Goal: Task Accomplishment & Management: Use online tool/utility

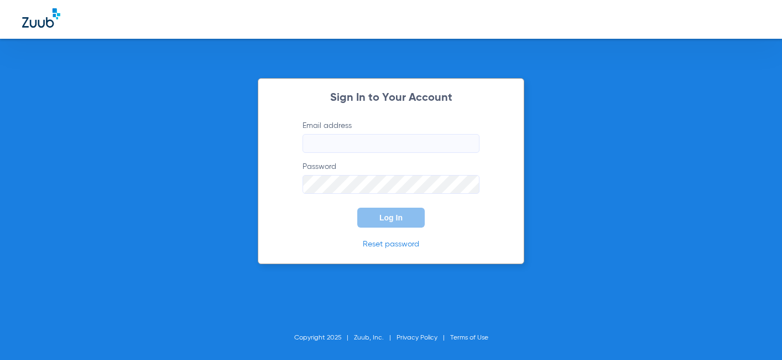
type input "[EMAIL_ADDRESS][DOMAIN_NAME]"
click at [382, 208] on button "Log In" at bounding box center [391, 218] width 68 height 20
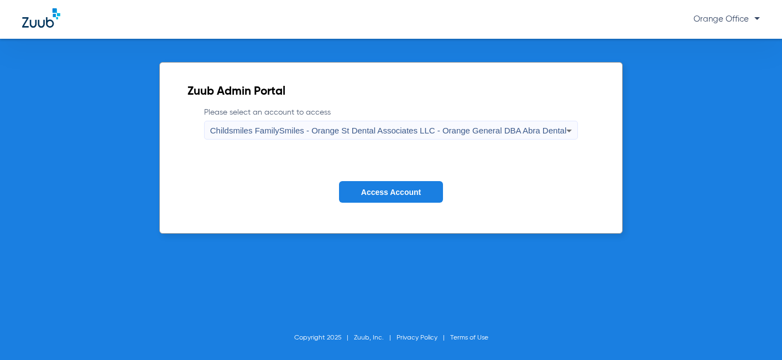
click at [397, 191] on span "Access Account" at bounding box center [391, 192] width 60 height 9
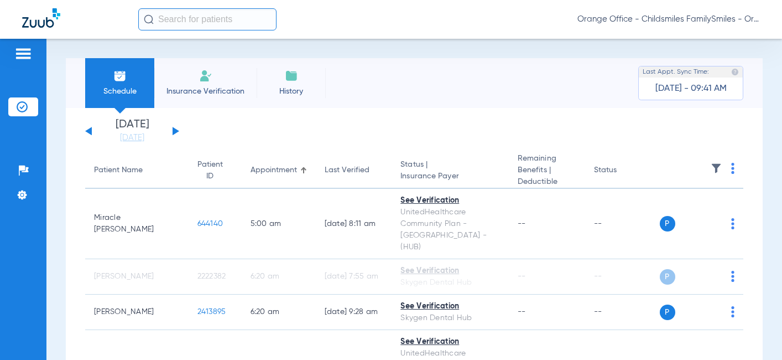
click at [732, 169] on img at bounding box center [733, 168] width 3 height 11
click at [671, 209] on span "Verify All" at bounding box center [682, 213] width 69 height 8
click at [732, 165] on img at bounding box center [733, 168] width 3 height 11
drag, startPoint x: 673, startPoint y: 211, endPoint x: 455, endPoint y: 4, distance: 301.0
click at [672, 211] on span "Verify All" at bounding box center [682, 213] width 69 height 8
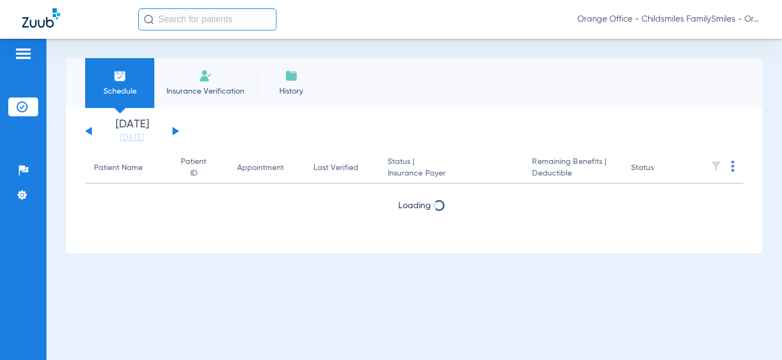
click at [167, 129] on div "[DATE] [DATE] [DATE] [DATE] [DATE] [DATE] [DATE] [DATE] [DATE] [DATE] [DATE] [D…" at bounding box center [132, 131] width 94 height 24
click at [173, 129] on button at bounding box center [176, 131] width 7 height 8
click at [197, 13] on input "text" at bounding box center [207, 19] width 138 height 22
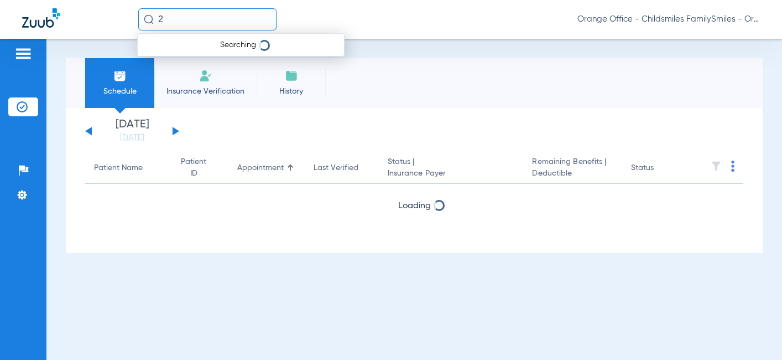
click at [218, 22] on input "2" at bounding box center [207, 19] width 138 height 22
type input "2555932"
click at [216, 21] on input "2555932" at bounding box center [207, 19] width 138 height 22
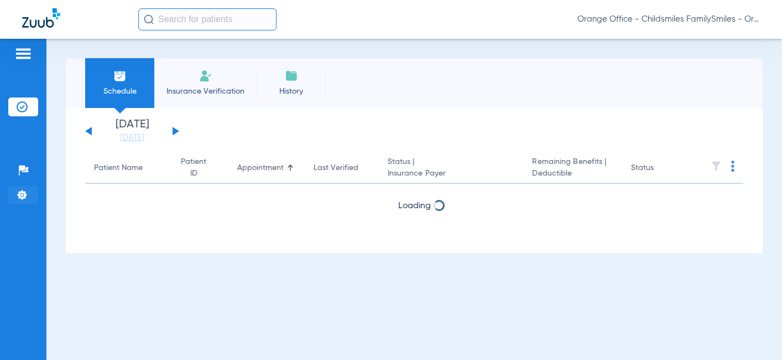
click at [35, 194] on li "Settings" at bounding box center [23, 194] width 30 height 19
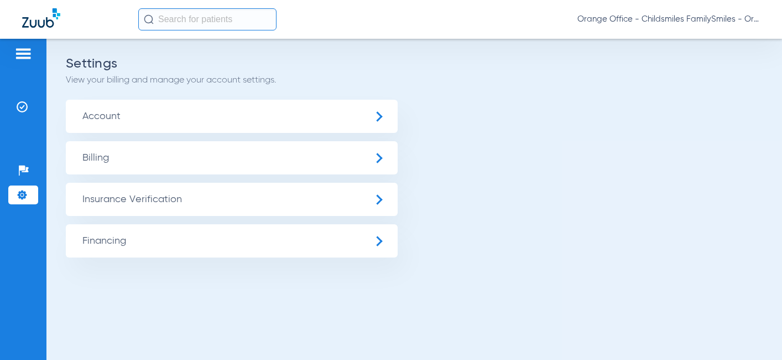
click at [20, 105] on img at bounding box center [22, 106] width 11 height 11
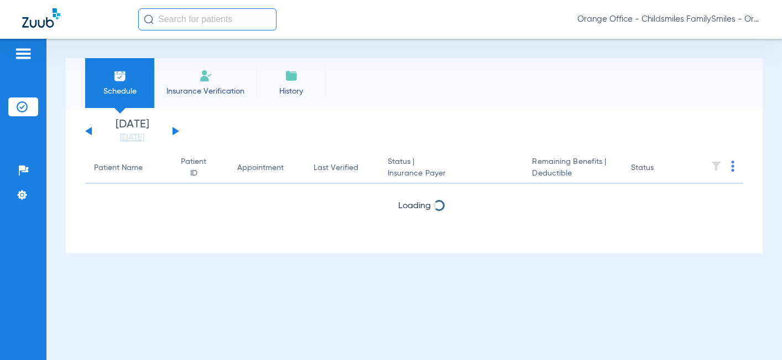
click at [214, 14] on input "text" at bounding box center [207, 19] width 138 height 22
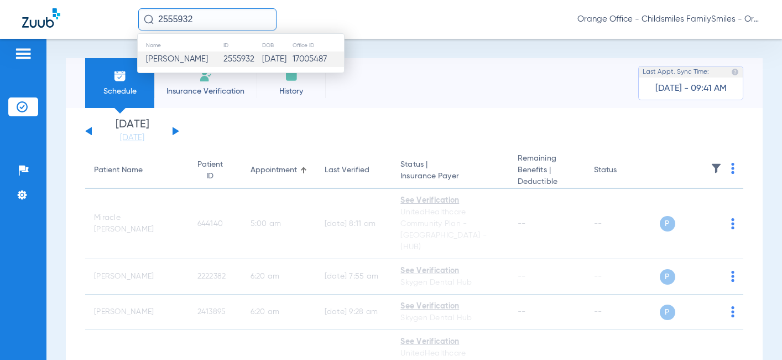
type input "2555932"
click at [228, 60] on td "2555932" at bounding box center [242, 58] width 39 height 15
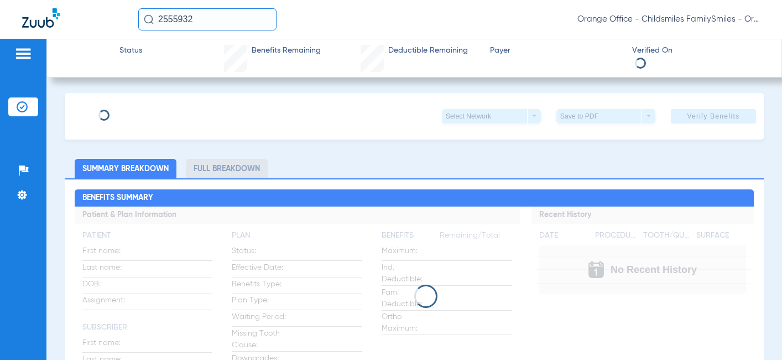
type input "MADISON"
type input "[PERSON_NAME]"
type input "[DATE]"
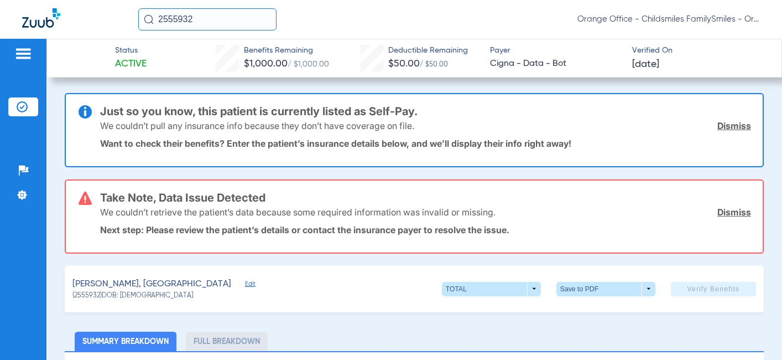
click at [726, 128] on link "Dismiss" at bounding box center [735, 125] width 34 height 11
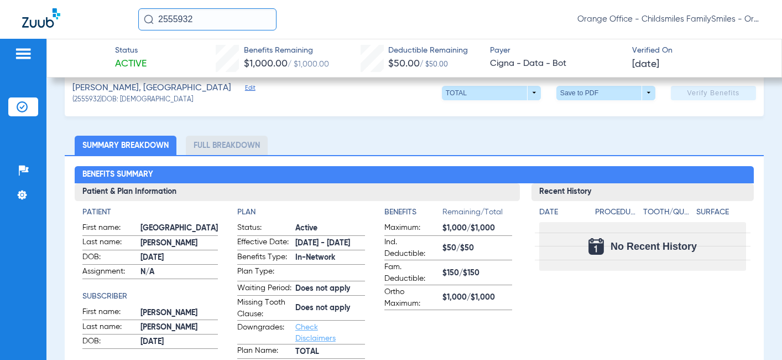
scroll to position [111, 0]
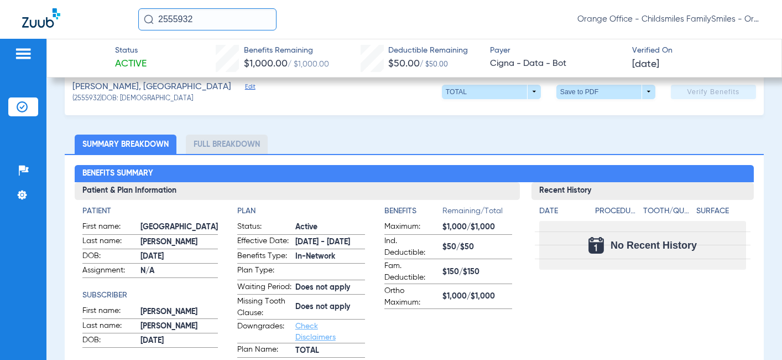
click at [245, 85] on span "Edit" at bounding box center [250, 88] width 10 height 11
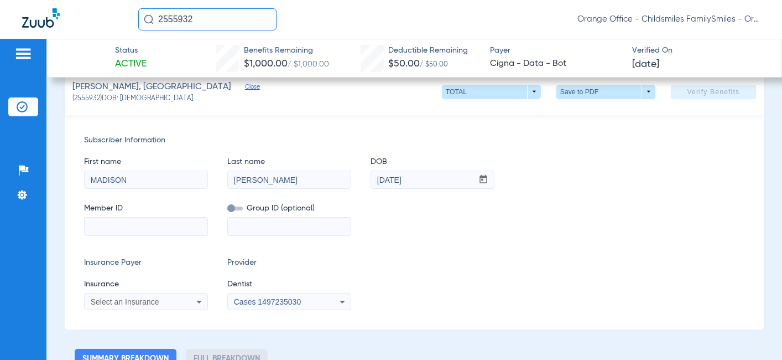
click at [539, 240] on div "Subscriber Information First name [PERSON_NAME] Last name [PERSON_NAME] DOB mm …" at bounding box center [414, 222] width 699 height 214
drag, startPoint x: 220, startPoint y: 19, endPoint x: 83, endPoint y: 37, distance: 138.4
click at [87, 31] on div "2555932 Orange Office - Childsmiles FamilySmiles - Orange St Dental Associates …" at bounding box center [391, 19] width 782 height 39
paste input "409995"
type input "2409995"
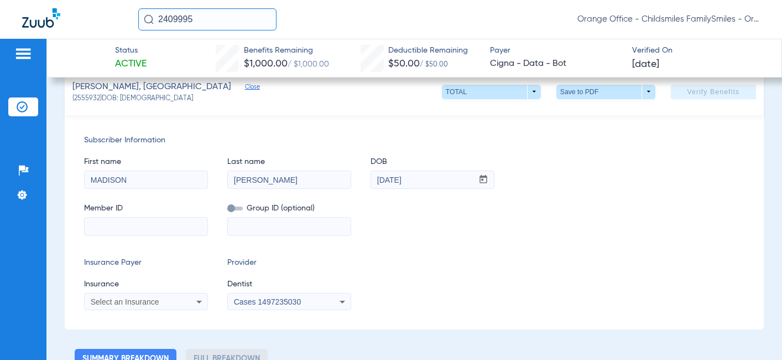
click at [212, 107] on div "[PERSON_NAME], [PERSON_NAME] Close (2555932) DOB: [DEMOGRAPHIC_DATA] TOTAL arro…" at bounding box center [414, 92] width 699 height 46
click at [200, 17] on input "2409995" at bounding box center [207, 19] width 138 height 22
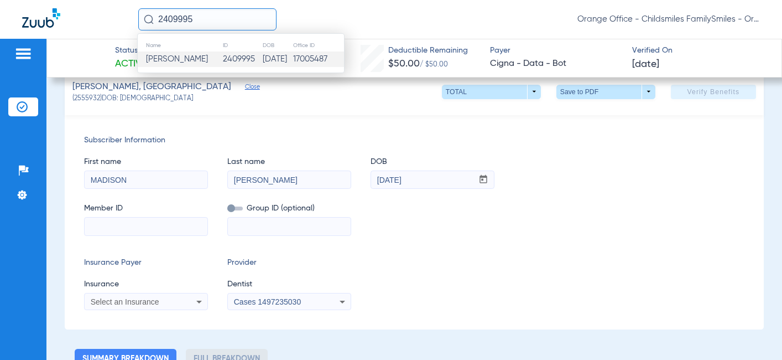
click at [200, 58] on span "[PERSON_NAME]" at bounding box center [177, 59] width 62 height 8
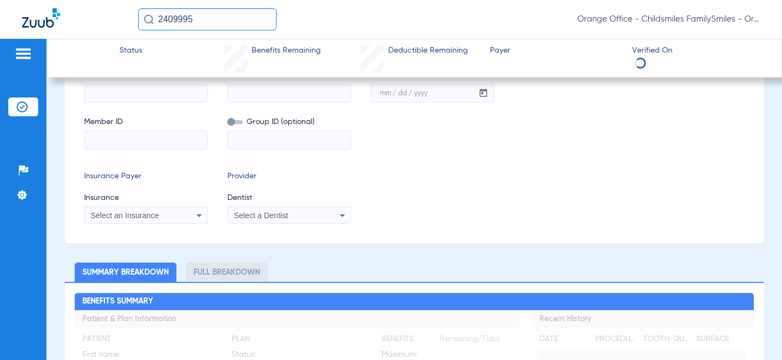
scroll to position [24, 0]
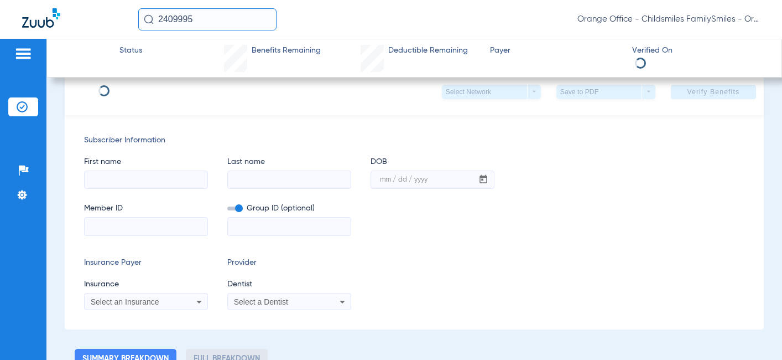
type input "[PERSON_NAME]"
type input "[DATE]"
type input "2825402124"
type input "0908100001"
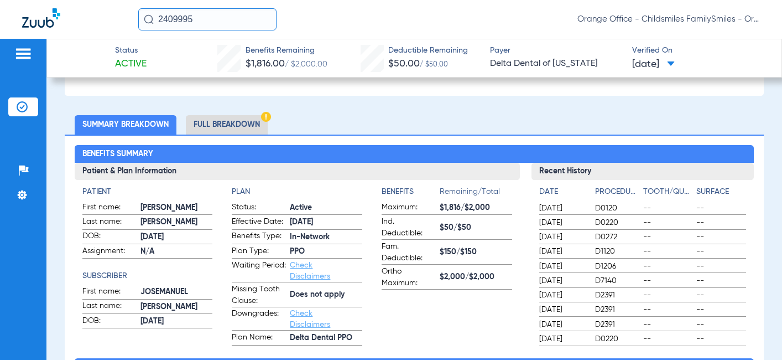
scroll to position [356, 0]
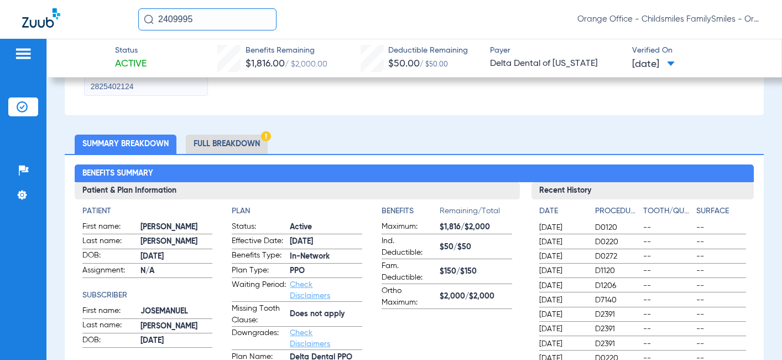
click at [248, 144] on li "Full Breakdown" at bounding box center [227, 143] width 82 height 19
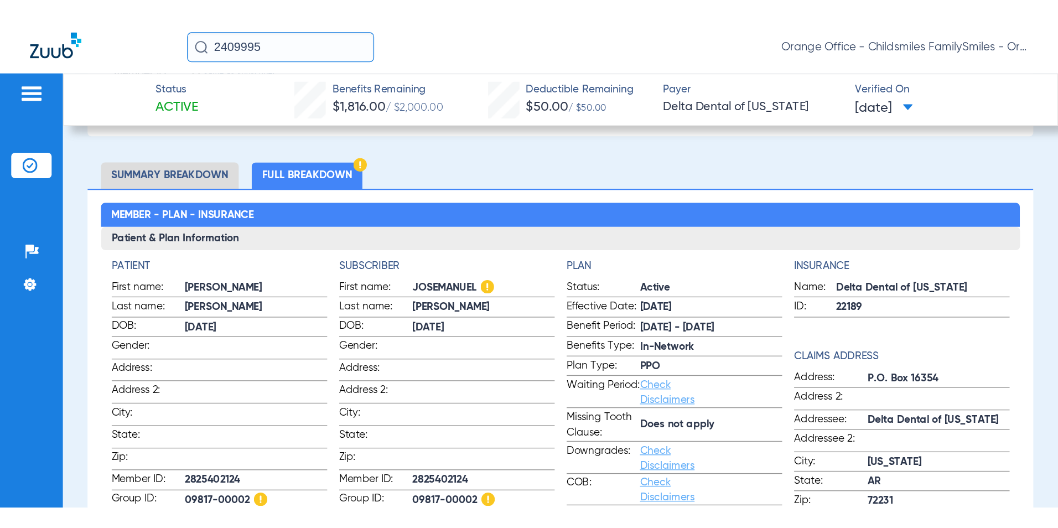
scroll to position [412, 0]
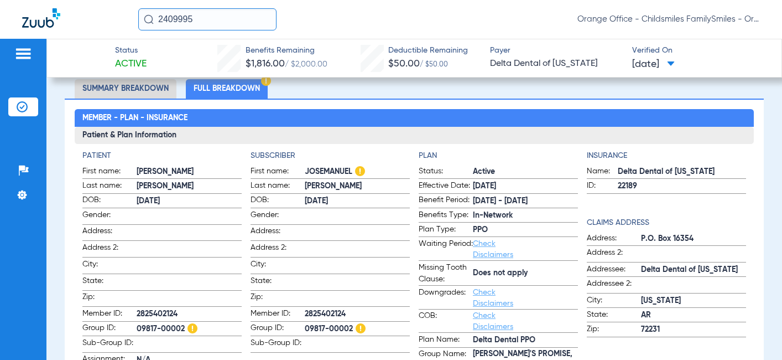
click at [554, 135] on h3 "Patient & Plan Information" at bounding box center [415, 136] width 680 height 18
click at [520, 213] on span "In-Network" at bounding box center [525, 216] width 105 height 12
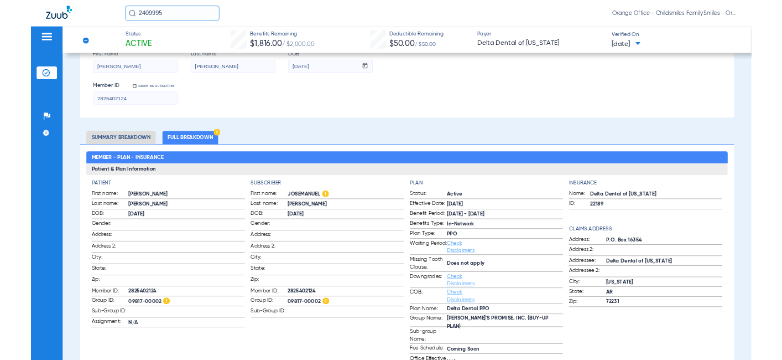
scroll to position [356, 0]
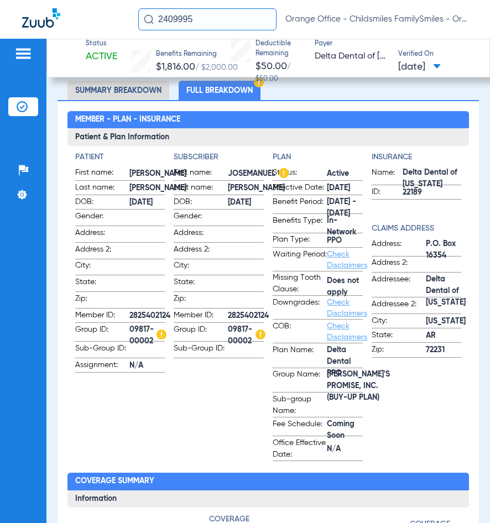
scroll to position [427, 0]
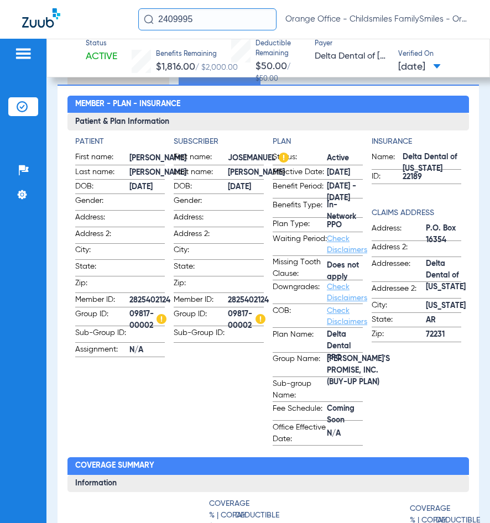
drag, startPoint x: 232, startPoint y: 14, endPoint x: 24, endPoint y: 64, distance: 214.5
click at [24, 63] on app-portal-wrapper "2409995 Orange Office - Childsmiles FamilySmiles - Orange St Dental Associates …" at bounding box center [245, 281] width 490 height 562
click at [21, 198] on img at bounding box center [22, 194] width 11 height 11
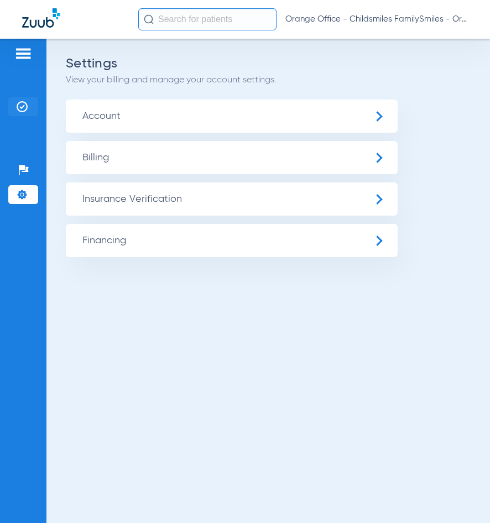
click at [22, 112] on li "Insurance Verification" at bounding box center [23, 106] width 30 height 19
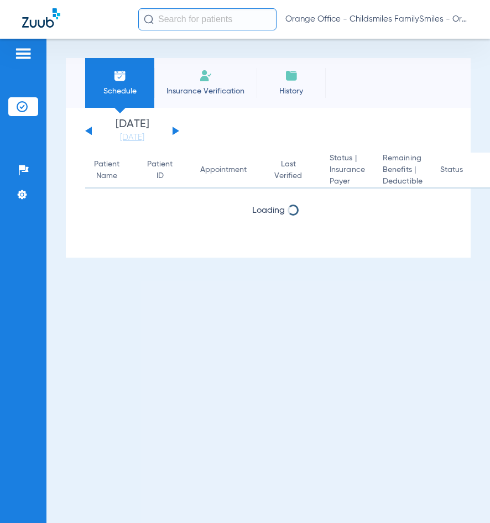
click at [193, 38] on div "Orange Office - Childsmiles FamilySmiles - Orange St Dental Associates LLC - Or…" at bounding box center [245, 19] width 490 height 39
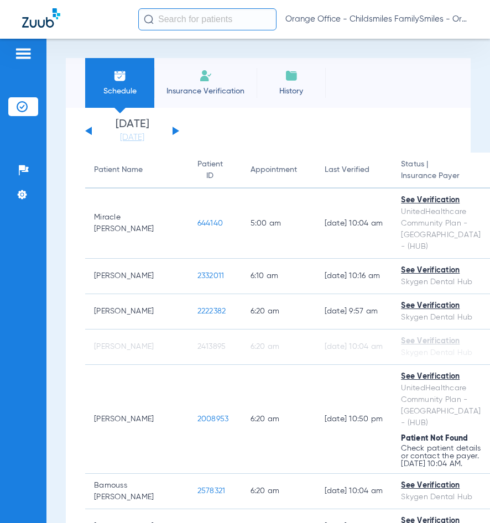
click at [203, 20] on input "text" at bounding box center [207, 19] width 138 height 22
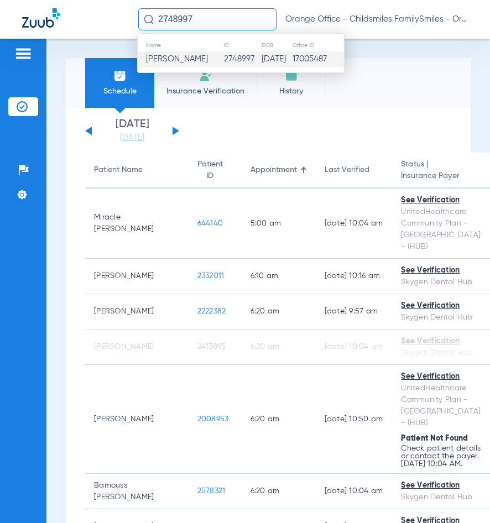
type input "2748997"
click at [172, 58] on span "[PERSON_NAME]" at bounding box center [177, 59] width 62 height 8
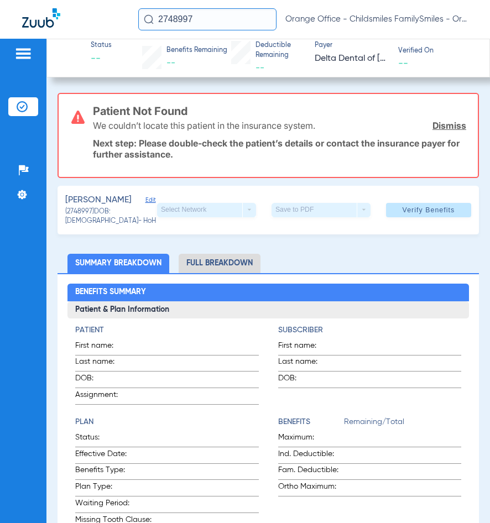
drag, startPoint x: 312, startPoint y: 257, endPoint x: 302, endPoint y: 254, distance: 10.3
click at [312, 256] on ul "Summary Breakdown Full Breakdown" at bounding box center [269, 263] width 422 height 19
click at [343, 106] on h3 "Patient Not Found" at bounding box center [280, 111] width 374 height 11
